Goal: Task Accomplishment & Management: Manage account settings

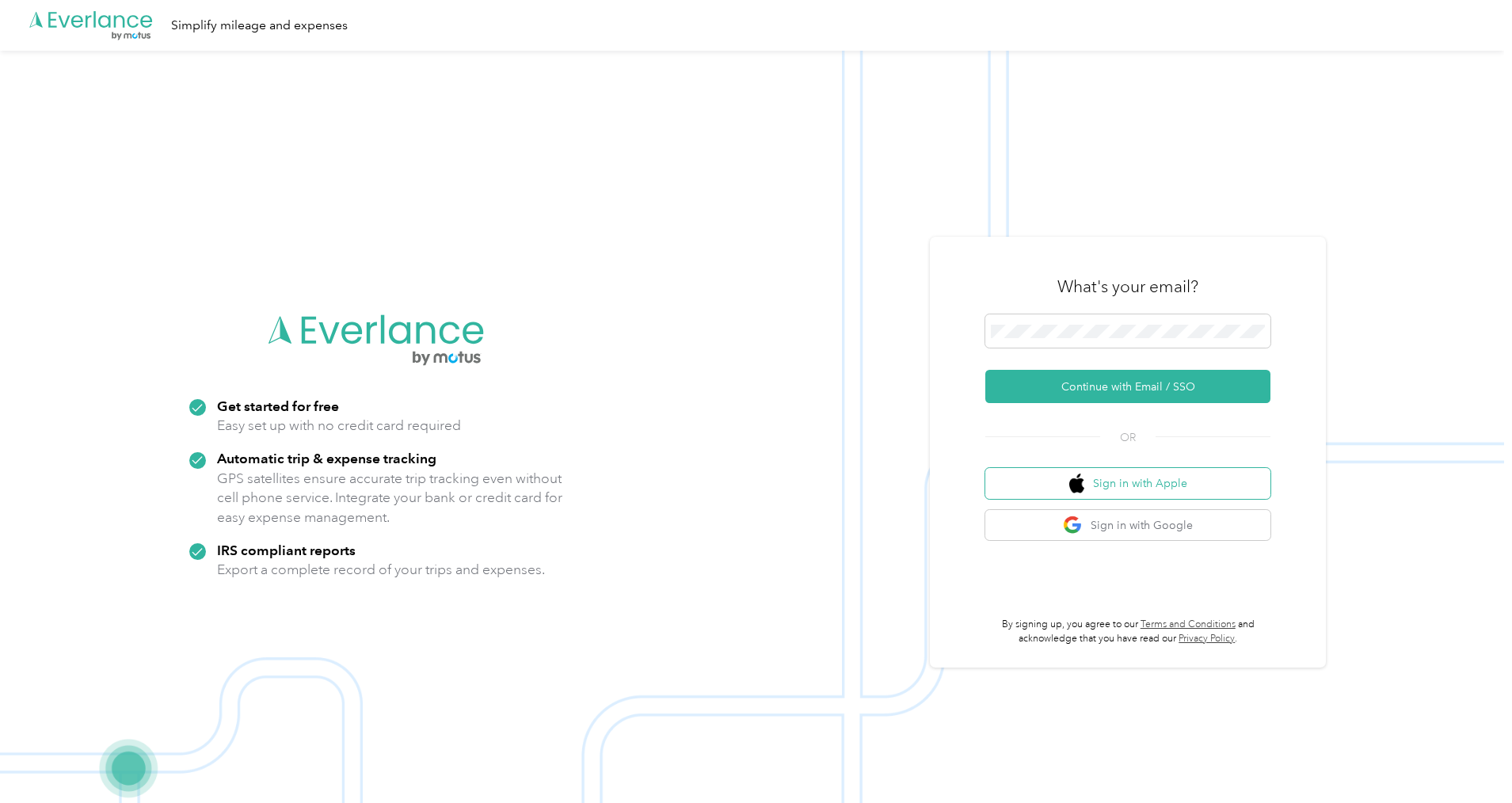
click at [1174, 483] on button "Sign in with Apple" at bounding box center [1128, 484] width 285 height 31
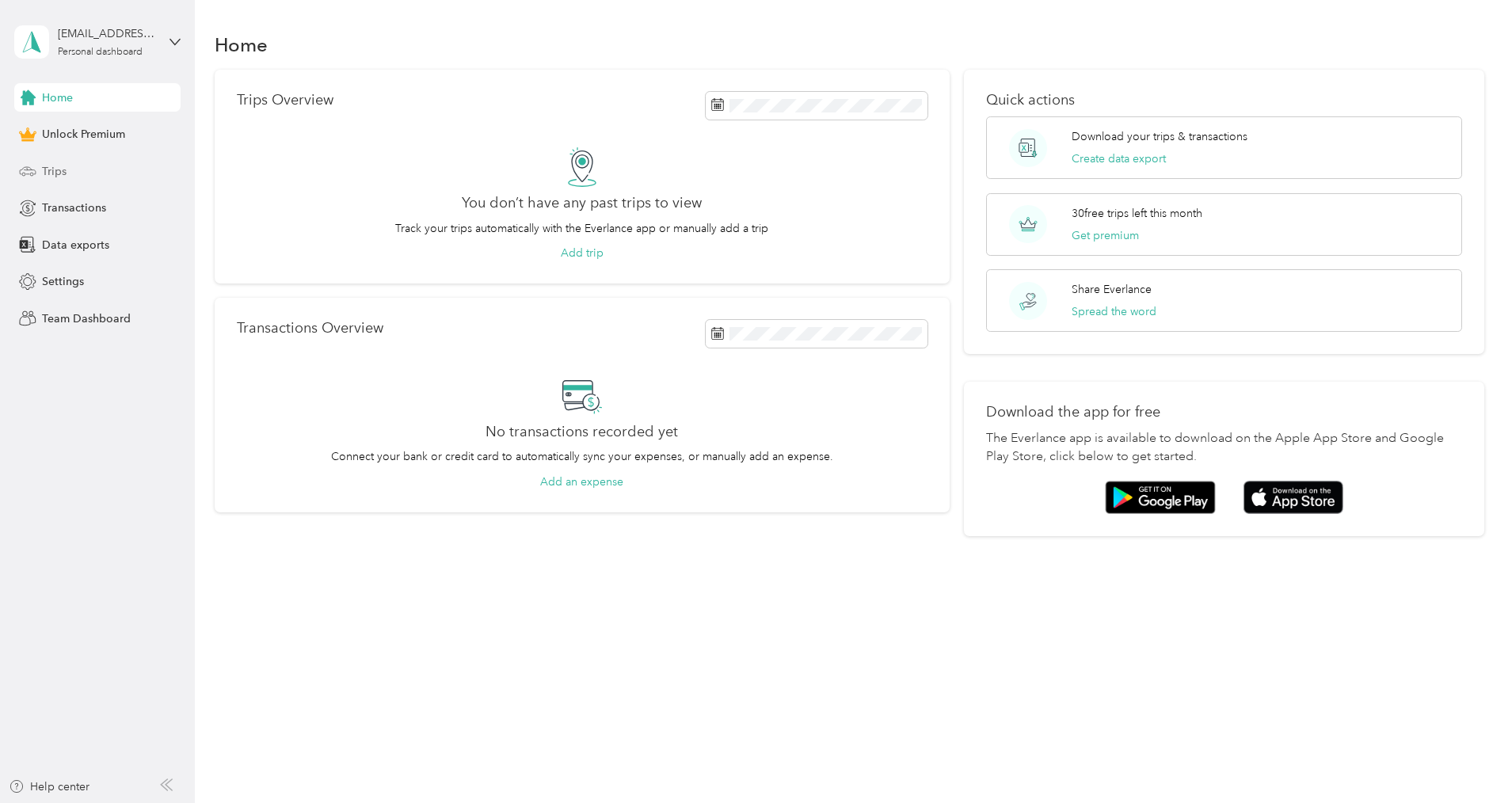
click at [65, 173] on span "Trips" at bounding box center [54, 171] width 24 height 17
